Goal: Task Accomplishment & Management: Use online tool/utility

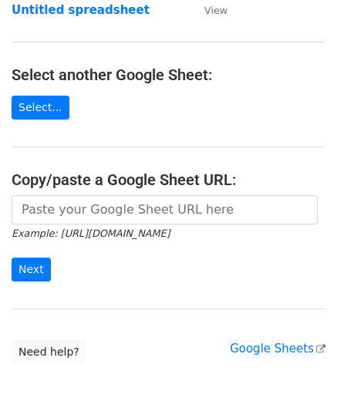
scroll to position [154, 0]
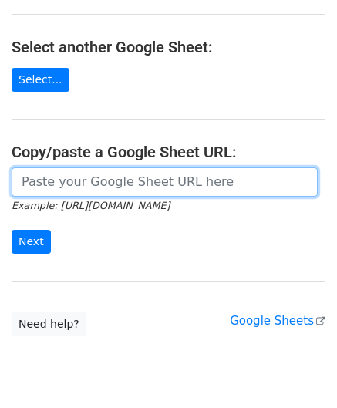
click at [54, 182] on input "url" at bounding box center [165, 181] width 306 height 29
paste input "https://docs.google.com/spreadsheets/d/167pLYgV6tHIyIPegNzvZf_SKmGI2C2Ck0f5W9CJ…"
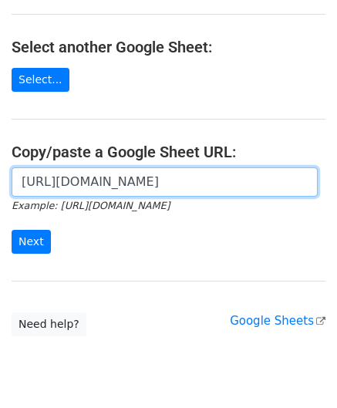
scroll to position [0, 324]
type input "https://docs.google.com/spreadsheets/d/167pLYgV6tHIyIPegNzvZf_SKmGI2C2Ck0f5W9CJ…"
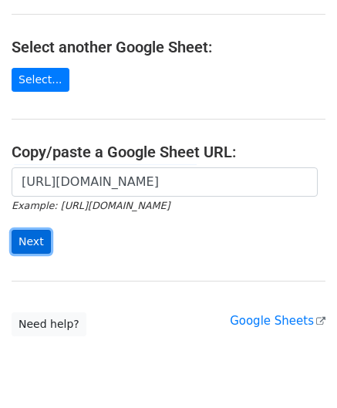
click at [32, 237] on input "Next" at bounding box center [31, 242] width 39 height 24
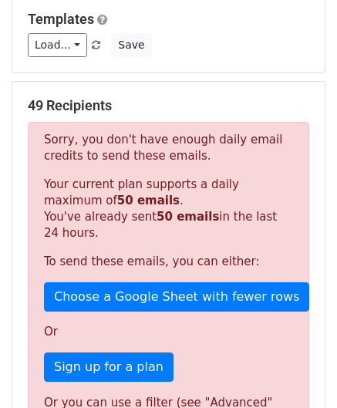
scroll to position [484, 0]
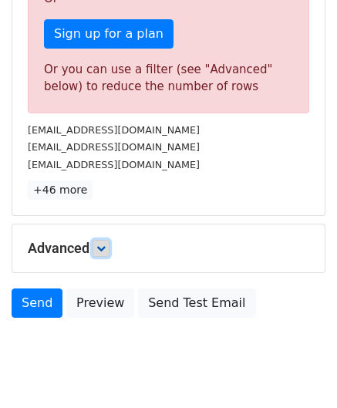
click at [106, 244] on icon at bounding box center [100, 248] width 9 height 9
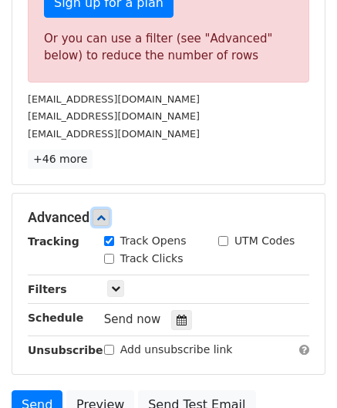
scroll to position [638, 0]
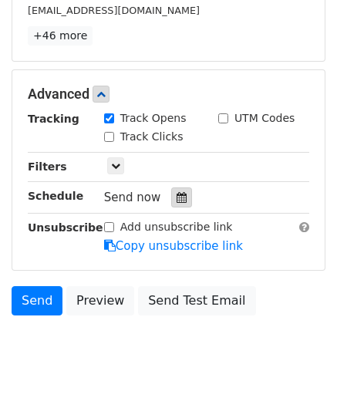
click at [177, 192] on icon at bounding box center [182, 197] width 10 height 11
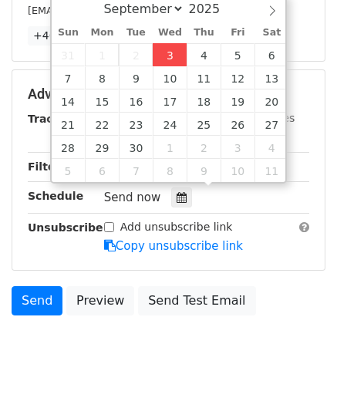
type input "[DATE] 12:00"
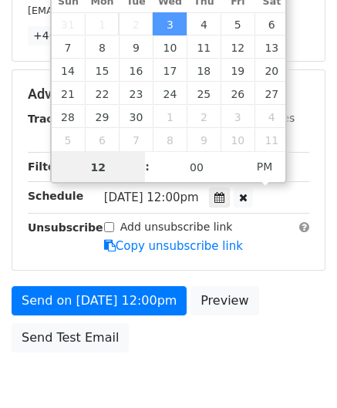
type input "6"
drag, startPoint x: 109, startPoint y: 163, endPoint x: 72, endPoint y: 163, distance: 36.2
click at [52, 165] on input "6" at bounding box center [99, 167] width 94 height 31
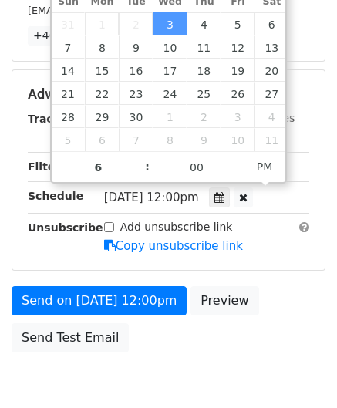
type input "[DATE] 18:00"
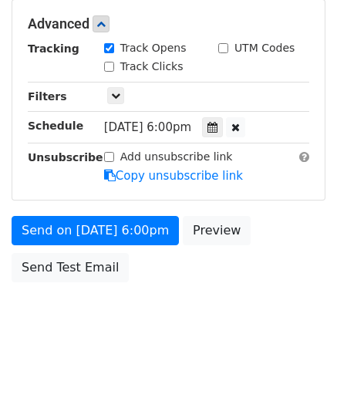
scroll to position [707, 0]
